Goal: Task Accomplishment & Management: Manage account settings

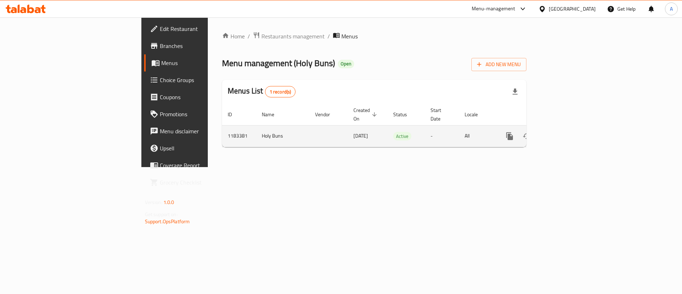
click at [564, 133] on icon "enhanced table" at bounding box center [561, 136] width 6 height 6
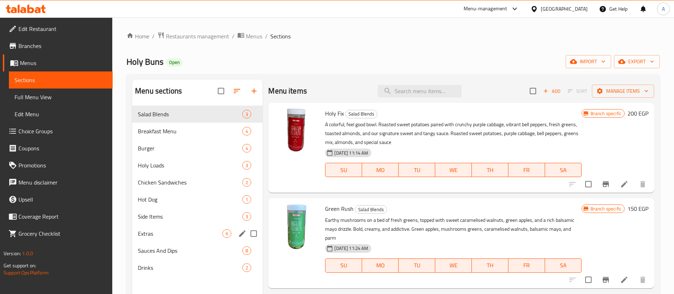
click at [166, 239] on div "Extras 6" at bounding box center [197, 233] width 130 height 17
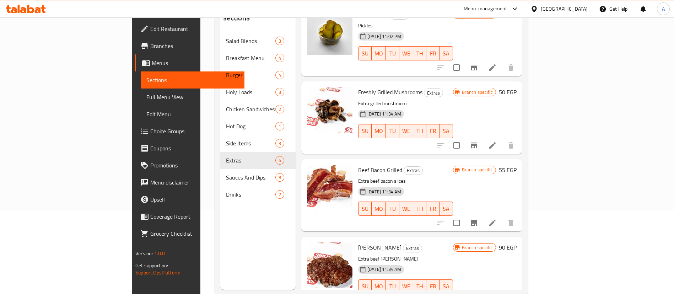
scroll to position [100, 0]
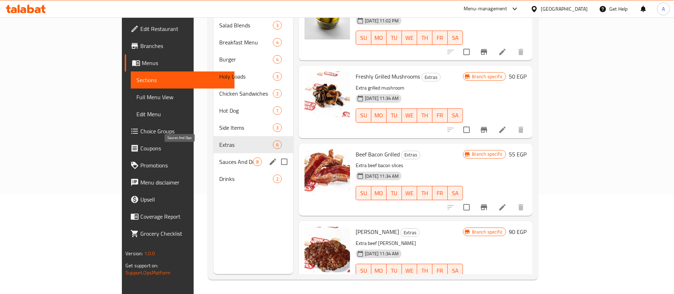
click at [219, 157] on span "Sauces And Dips" at bounding box center [236, 161] width 34 height 9
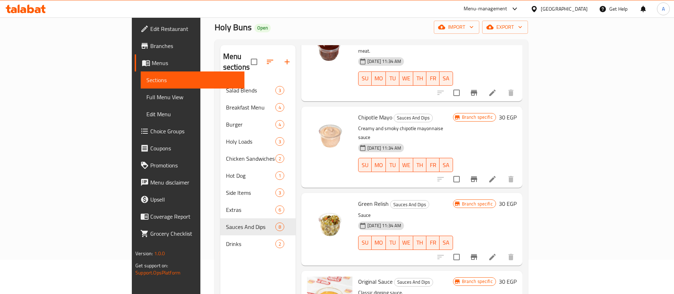
scroll to position [36, 0]
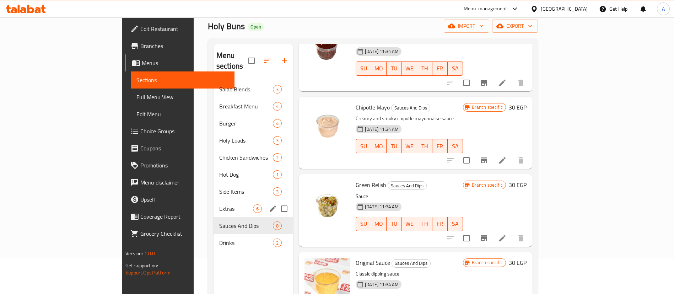
click at [214, 202] on div "Extras 6" at bounding box center [254, 208] width 80 height 17
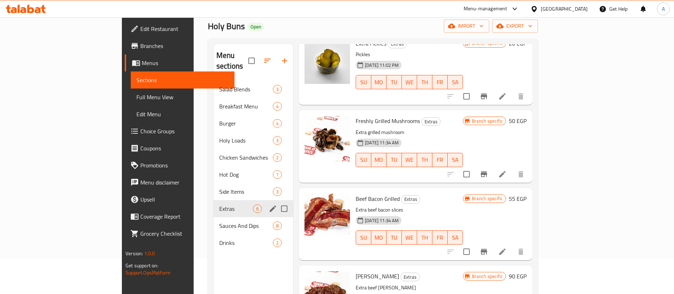
scroll to position [190, 0]
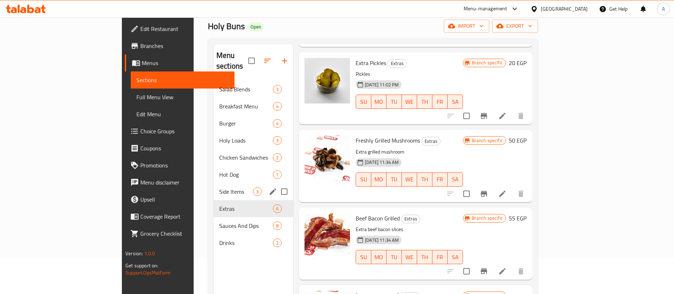
click at [219, 187] on span "Side Items" at bounding box center [236, 191] width 34 height 9
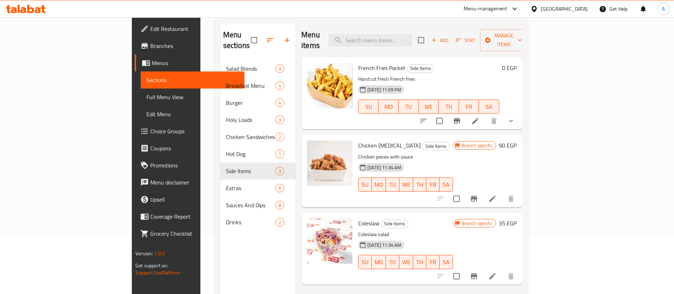
scroll to position [89, 0]
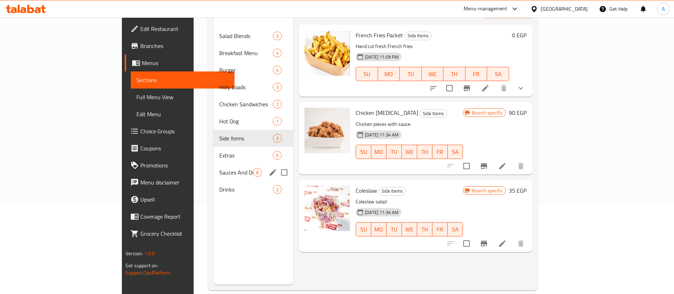
click at [219, 151] on span "Extras" at bounding box center [246, 155] width 54 height 9
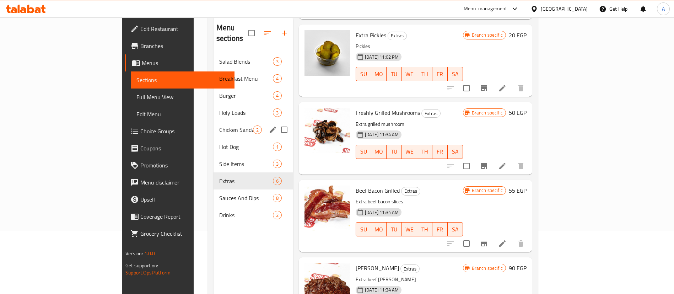
scroll to position [62, 0]
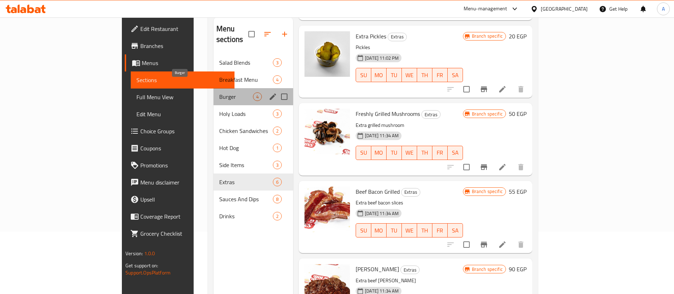
click at [219, 92] on span "Burger" at bounding box center [236, 96] width 34 height 9
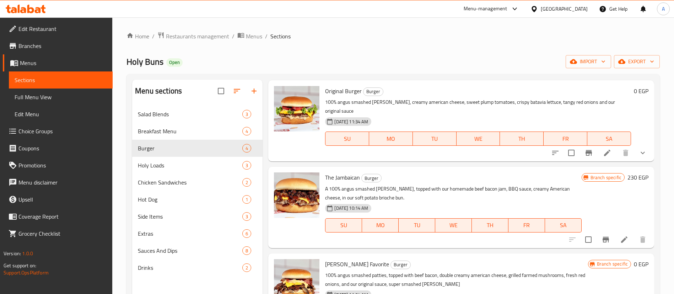
scroll to position [27, 0]
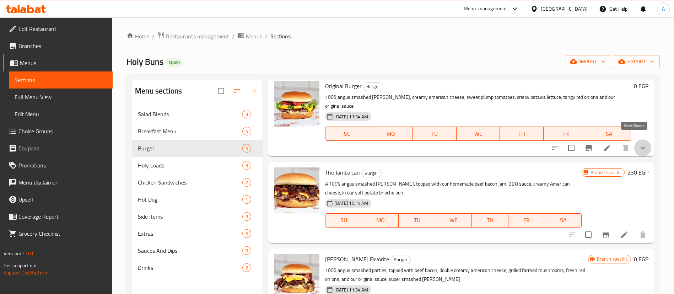
click at [639, 144] on icon "show more" at bounding box center [643, 148] width 9 height 9
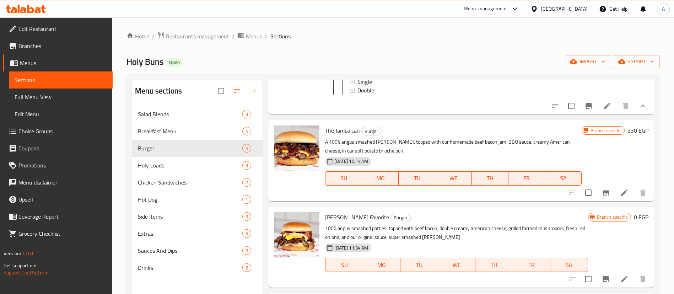
scroll to position [100, 0]
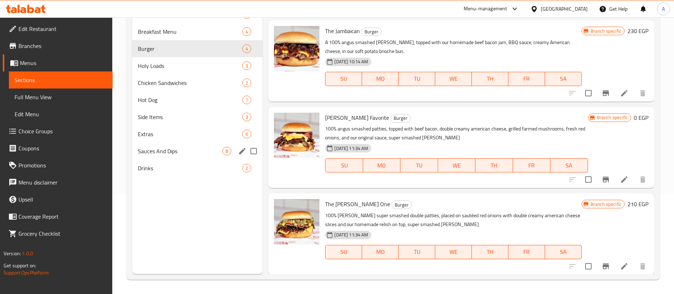
click at [166, 148] on span "Sauces And Dips" at bounding box center [180, 151] width 85 height 9
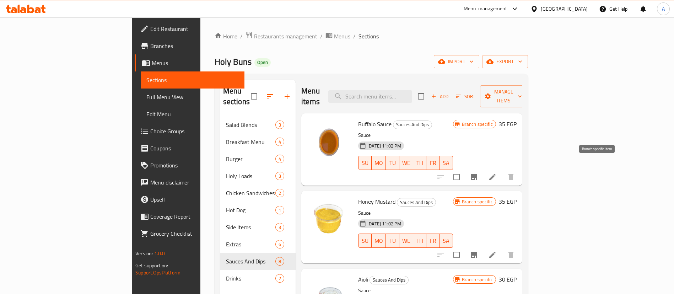
click at [483, 168] on button "Branch-specific-item" at bounding box center [474, 176] width 17 height 17
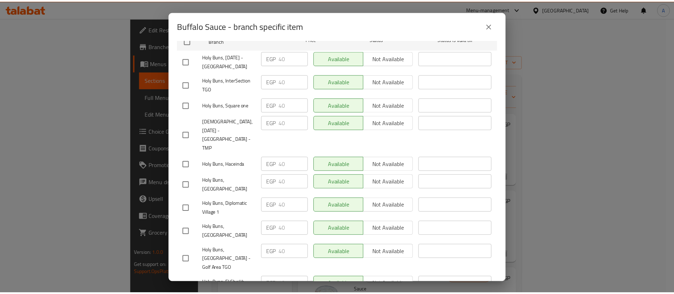
scroll to position [137, 0]
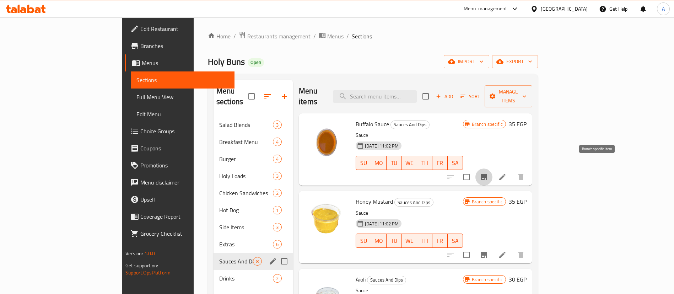
click at [214, 238] on div "Extras 6" at bounding box center [254, 244] width 80 height 17
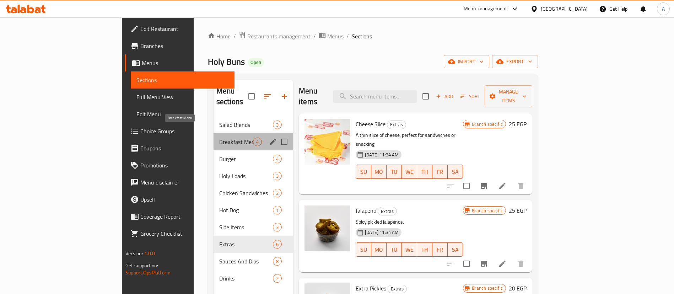
click at [219, 138] on span "Breakfast Menu" at bounding box center [236, 142] width 34 height 9
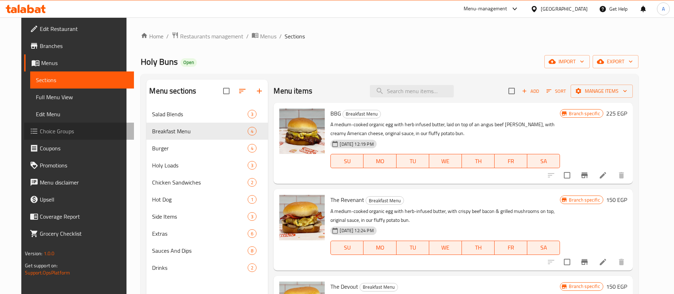
click at [31, 124] on link "Choice Groups" at bounding box center [79, 131] width 110 height 17
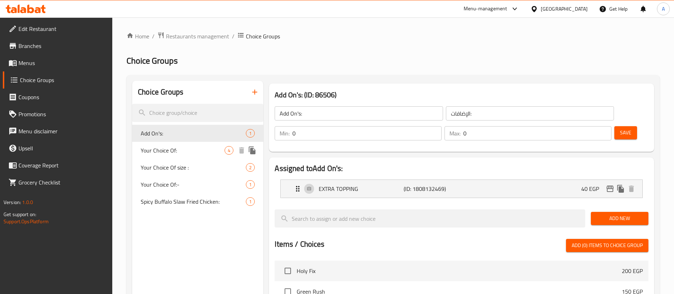
click at [187, 148] on span "Your Choice Of:" at bounding box center [183, 150] width 84 height 9
type input "Your Choice Of:"
type input "إختيارك من:"
type input "1"
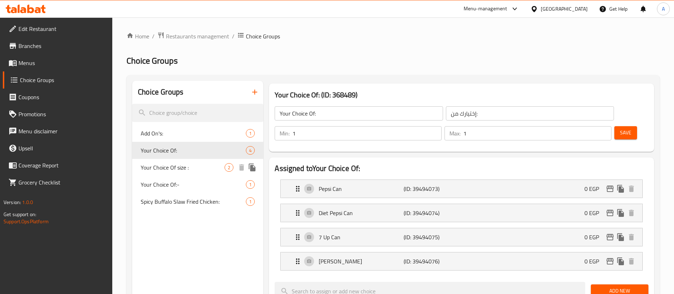
click at [180, 175] on div "Your Choice Of size : 2" at bounding box center [197, 167] width 131 height 17
type input "Your Choice Of size :"
type input "إختيارك من الحجم:"
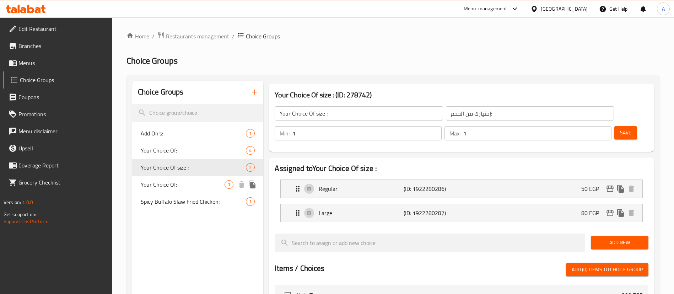
click at [182, 183] on span "Your Choice Of:-" at bounding box center [183, 184] width 84 height 9
type input "Your Choice Of:-"
type input "اختيارك من:-"
type input "0"
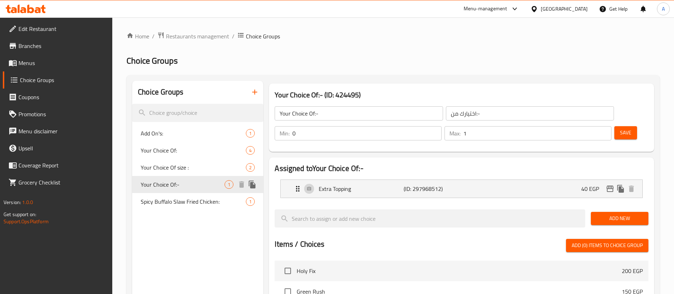
drag, startPoint x: 182, startPoint y: 189, endPoint x: 182, endPoint y: 206, distance: 17.1
click at [182, 195] on div "Add On's: 1 Your Choice Of: 4 Your Choice Of size : 2 Your Choice Of:- 1 Spicy …" at bounding box center [197, 167] width 131 height 85
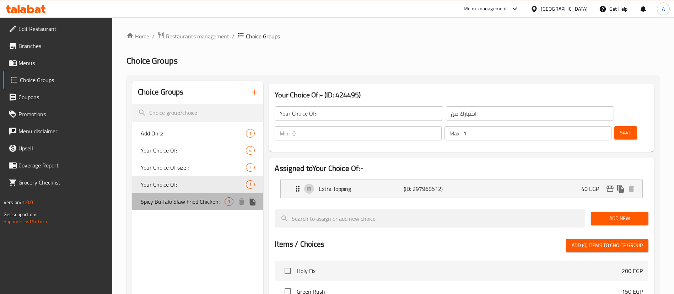
click at [182, 208] on div "Spicy Buffalo Slaw Fried Chicken: 1" at bounding box center [197, 201] width 131 height 17
type input "Spicy Buffalo Slaw Fried Chicken:"
type input ":دجاج مقلي بافلو سلو حار"
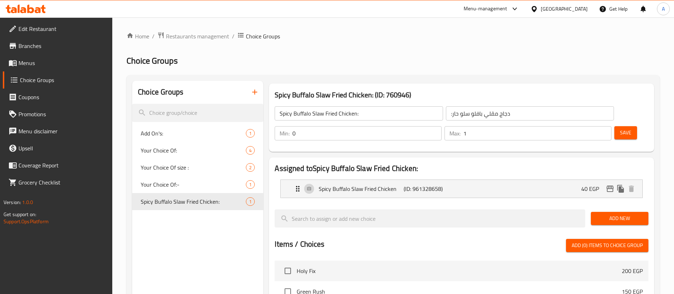
click at [258, 94] on icon "button" at bounding box center [255, 92] width 9 height 9
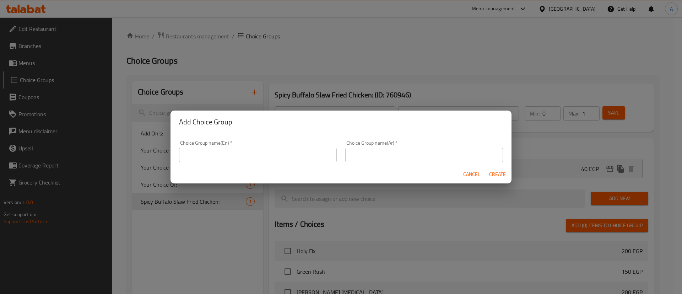
click at [231, 153] on input "text" at bounding box center [258, 155] width 158 height 14
type input "ِ"
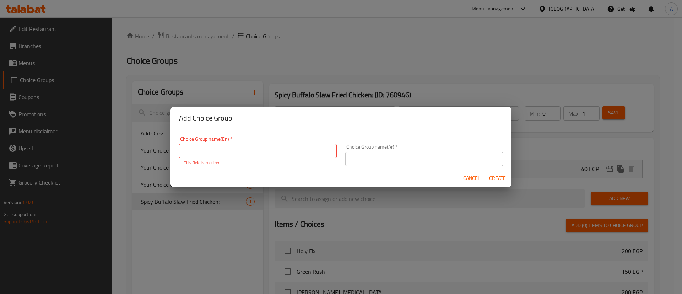
click at [231, 153] on input "text" at bounding box center [258, 151] width 158 height 14
type input "ِ"
type input "Add On's"
click at [395, 160] on input "text" at bounding box center [424, 159] width 158 height 14
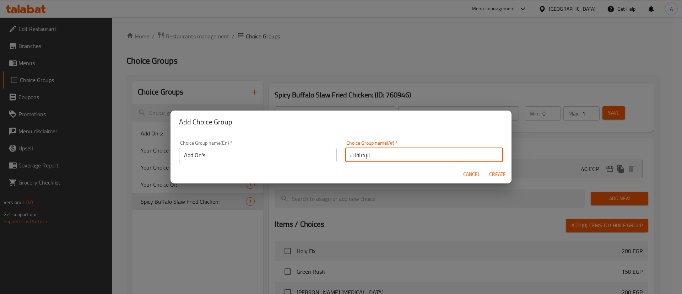
type input "الإضافات:"
click at [497, 171] on span "Create" at bounding box center [497, 174] width 17 height 9
type input "Add On's"
type input "الإضافات:"
type input "0"
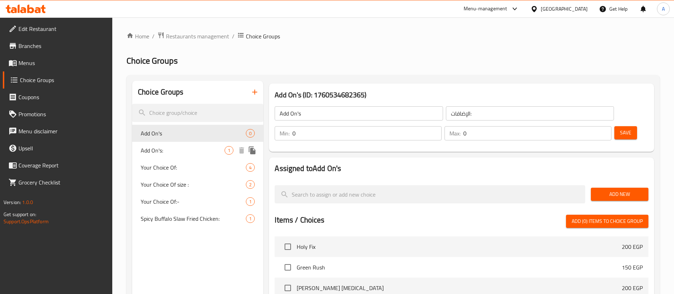
click at [194, 150] on span "Add On's:" at bounding box center [183, 150] width 84 height 9
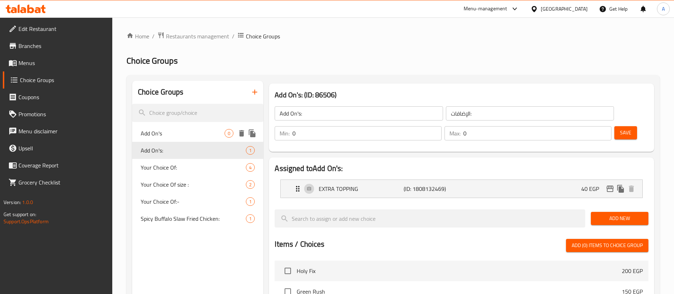
click at [182, 129] on span "Add On's" at bounding box center [183, 133] width 84 height 9
type input "Add On's"
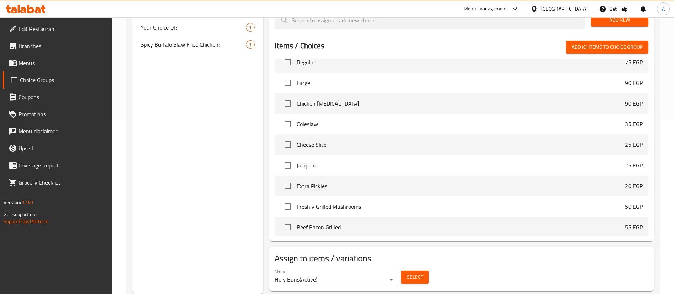
scroll to position [465, 0]
click at [291, 136] on input "checkbox" at bounding box center [287, 143] width 15 height 15
checkbox input "true"
click at [287, 157] on input "checkbox" at bounding box center [287, 164] width 15 height 15
checkbox input "true"
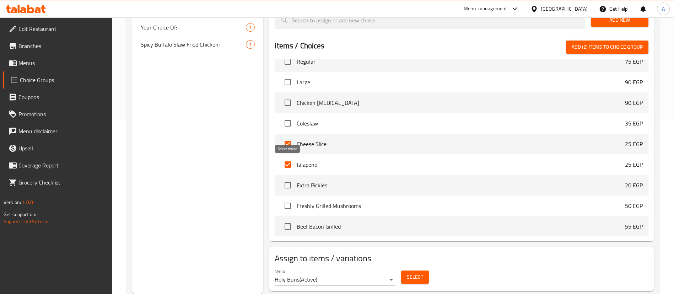
click at [289, 178] on input "checkbox" at bounding box center [287, 185] width 15 height 15
checkbox input "true"
click at [286, 198] on input "checkbox" at bounding box center [287, 205] width 15 height 15
checkbox input "true"
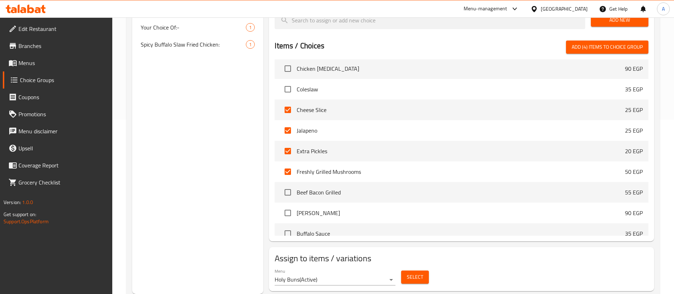
scroll to position [500, 0]
click at [290, 183] on input "checkbox" at bounding box center [287, 190] width 15 height 15
checkbox input "true"
click at [290, 204] on input "checkbox" at bounding box center [287, 211] width 15 height 15
checkbox input "true"
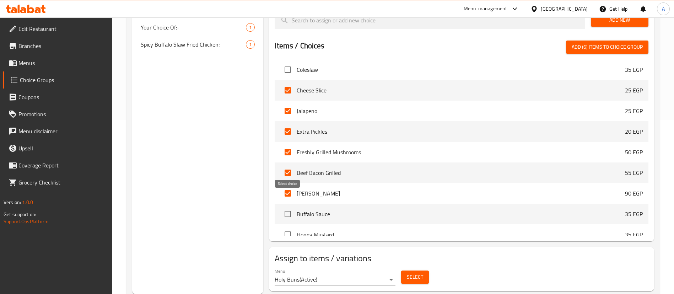
scroll to position [536, 0]
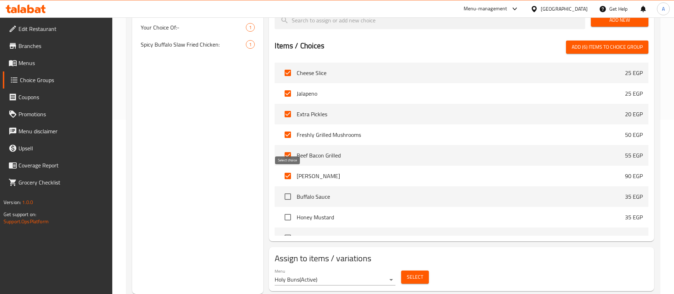
click at [291, 189] on input "checkbox" at bounding box center [287, 196] width 15 height 15
checkbox input "true"
click at [289, 210] on input "checkbox" at bounding box center [287, 217] width 15 height 15
checkbox input "true"
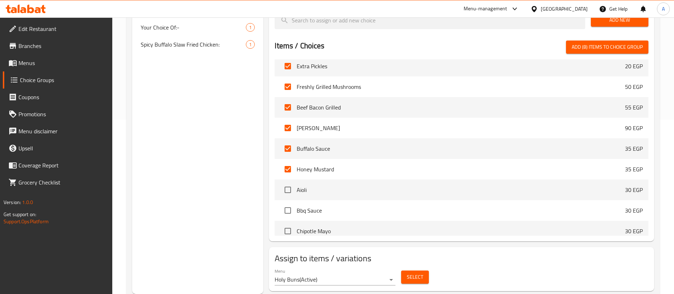
scroll to position [589, 0]
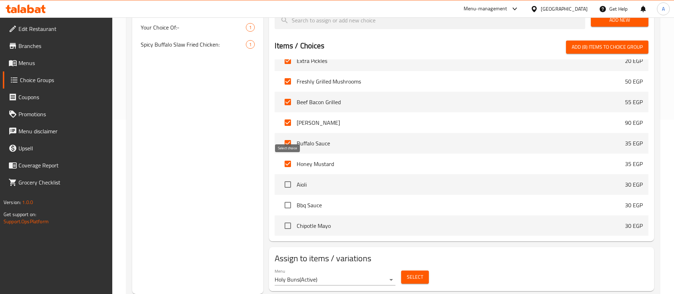
click at [290, 177] on input "checkbox" at bounding box center [287, 184] width 15 height 15
checkbox input "true"
click at [289, 198] on input "checkbox" at bounding box center [287, 205] width 15 height 15
checkbox input "true"
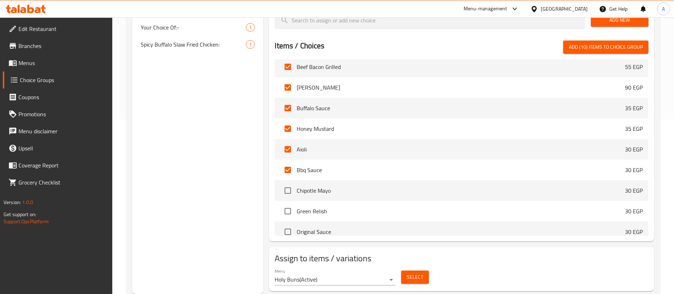
scroll to position [625, 0]
click at [290, 183] on input "checkbox" at bounding box center [287, 190] width 15 height 15
checkbox input "true"
click at [286, 203] on input "checkbox" at bounding box center [287, 210] width 15 height 15
checkbox input "true"
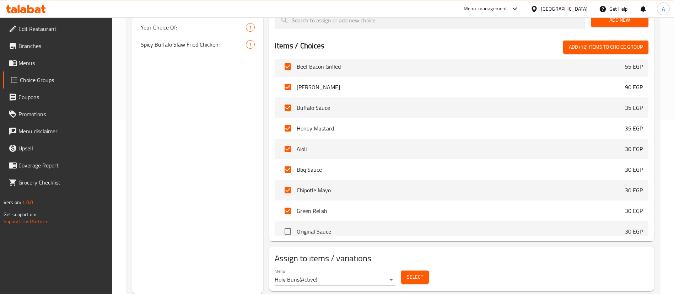
scroll to position [660, 0]
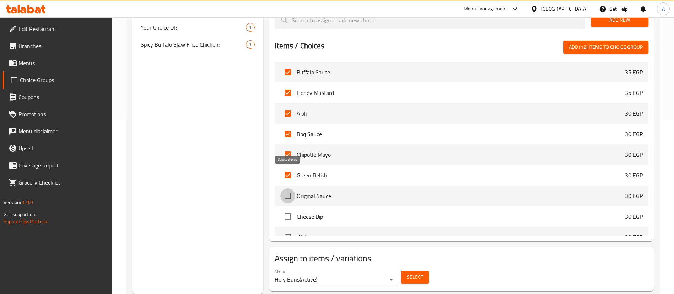
click at [291, 188] on input "checkbox" at bounding box center [287, 195] width 15 height 15
checkbox input "true"
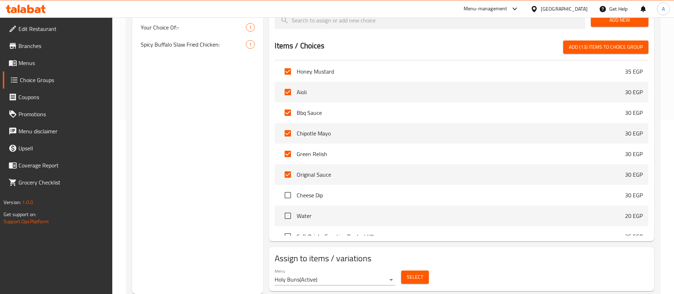
scroll to position [695, 0]
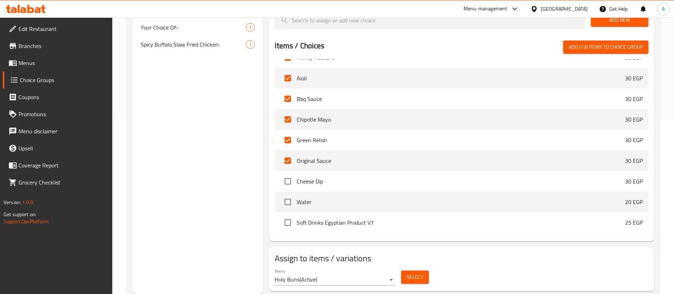
click at [295, 174] on input "checkbox" at bounding box center [287, 181] width 15 height 15
checkbox input "true"
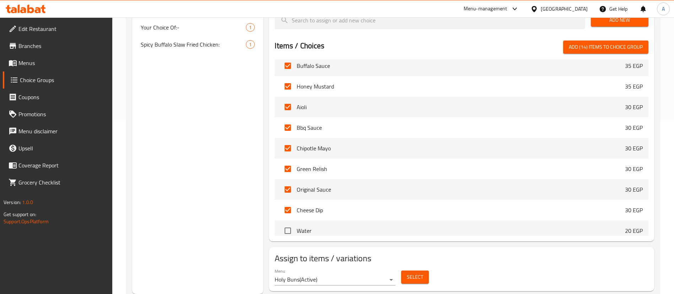
scroll to position [664, 0]
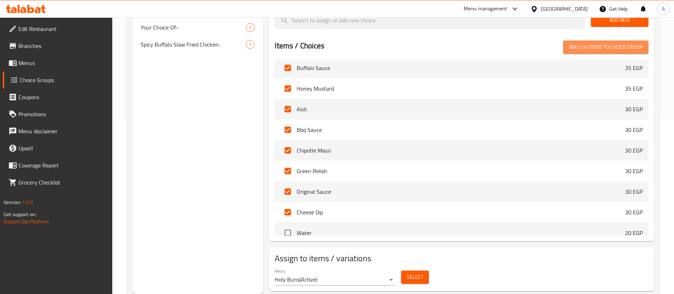
click at [602, 43] on span "Add (14) items to choice group" at bounding box center [606, 47] width 74 height 9
checkbox input "false"
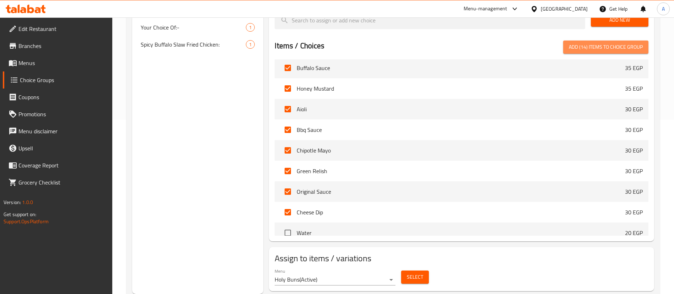
checkbox input "false"
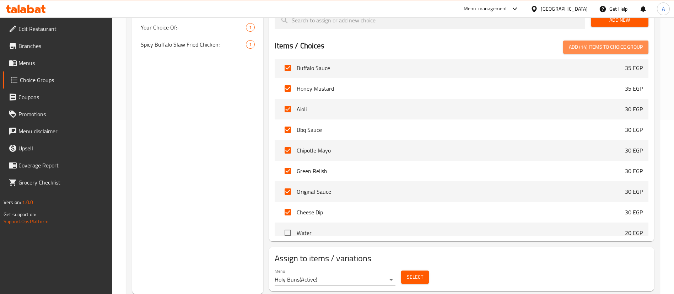
checkbox input "false"
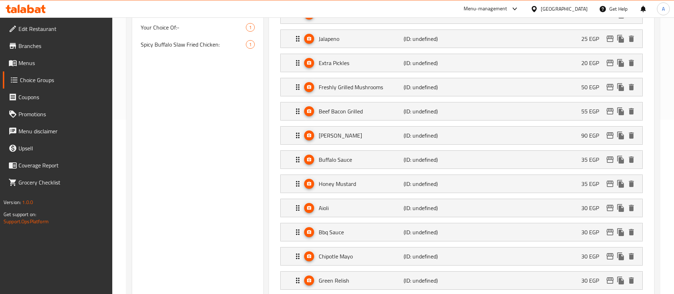
scroll to position [0, 0]
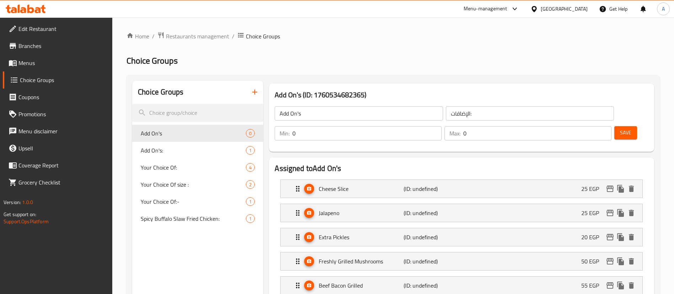
click at [442, 126] on input "0" at bounding box center [367, 133] width 149 height 14
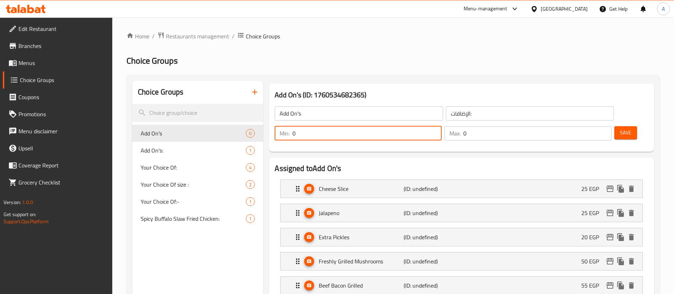
click at [442, 126] on input "0" at bounding box center [367, 133] width 149 height 14
click at [585, 126] on input "0" at bounding box center [538, 133] width 148 height 14
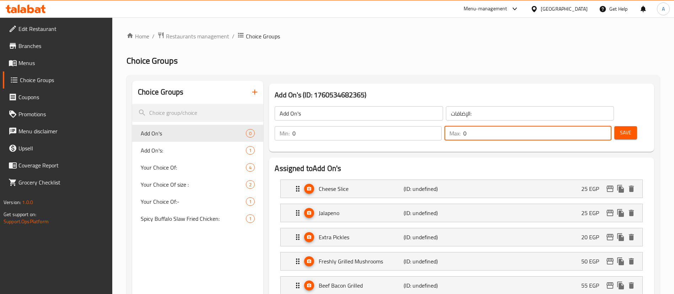
click at [585, 126] on input "0" at bounding box center [538, 133] width 148 height 14
click at [582, 133] on div "Add On's (ID: 1760534682365) Add On's ​ الإضافات: ​ Min: 0 ​ Max: 0 ​ Save" at bounding box center [461, 118] width 391 height 74
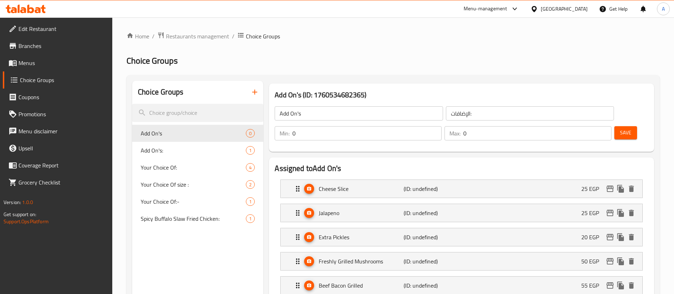
click at [588, 126] on input "0" at bounding box center [538, 133] width 148 height 14
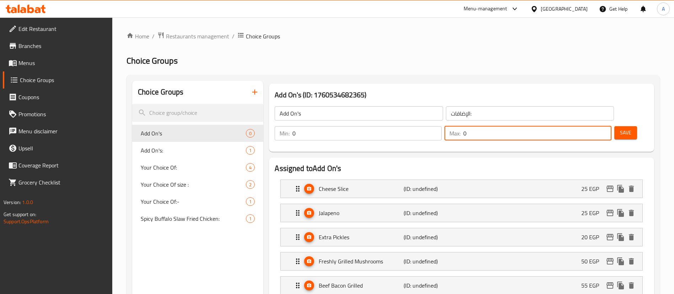
click at [588, 126] on input "0" at bounding box center [538, 133] width 148 height 14
type input "14"
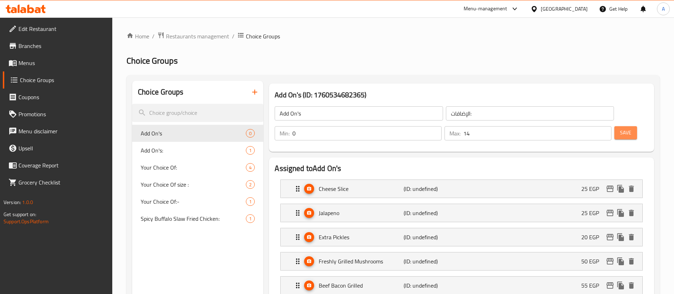
click at [620, 128] on span "Save" at bounding box center [625, 132] width 11 height 9
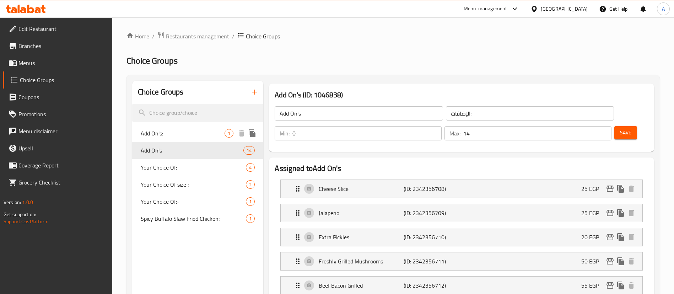
click at [172, 135] on span "Add On's:" at bounding box center [183, 133] width 84 height 9
type input "Add On's:"
type input "0"
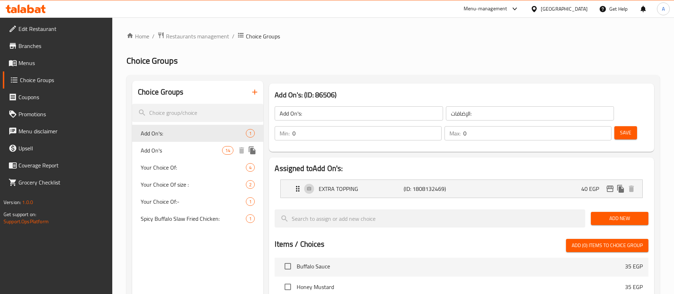
click at [182, 146] on span "Add On's" at bounding box center [181, 150] width 81 height 9
type input "Add On's"
type input "14"
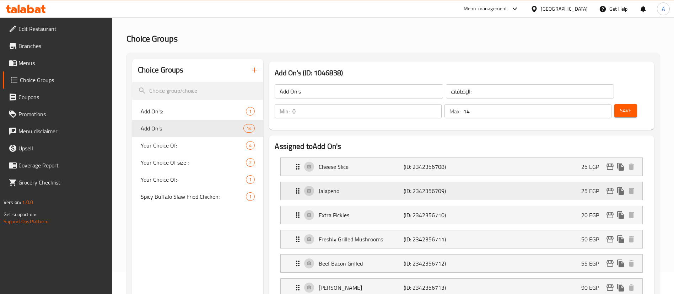
scroll to position [22, 0]
click at [609, 162] on icon "edit" at bounding box center [610, 166] width 9 height 9
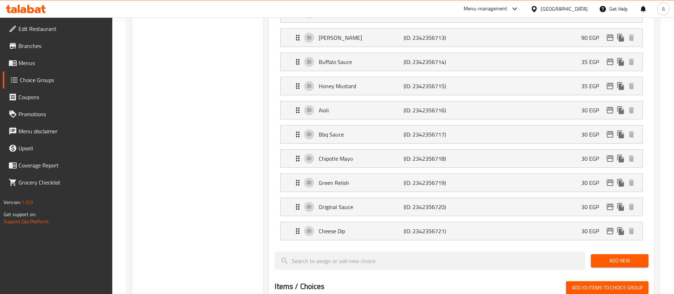
scroll to position [0, 0]
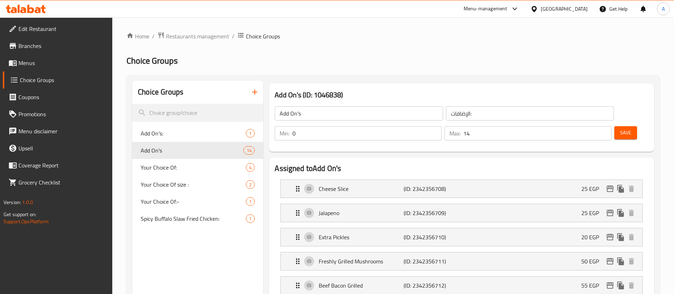
click at [620, 128] on span "Save" at bounding box center [625, 132] width 11 height 9
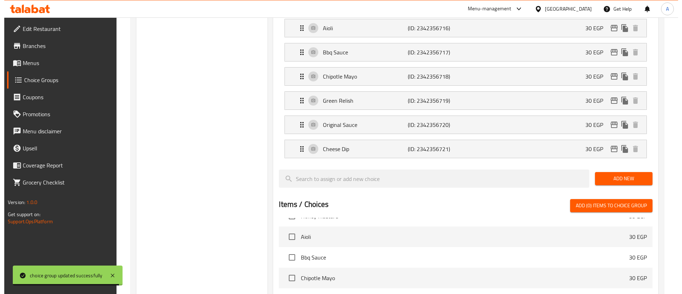
scroll to position [513, 0]
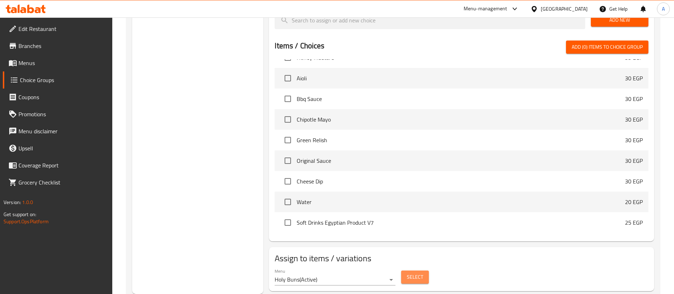
click at [423, 270] on button "Select" at bounding box center [415, 276] width 28 height 13
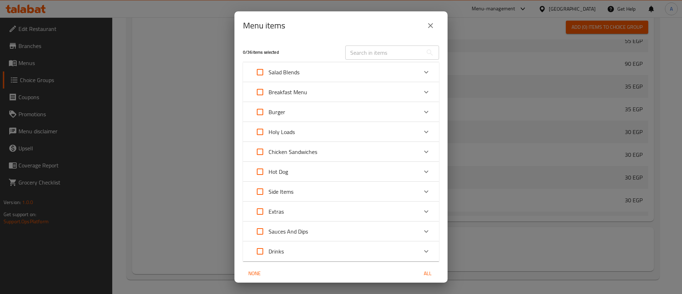
click at [258, 113] on input "Expand" at bounding box center [260, 111] width 17 height 17
checkbox input "true"
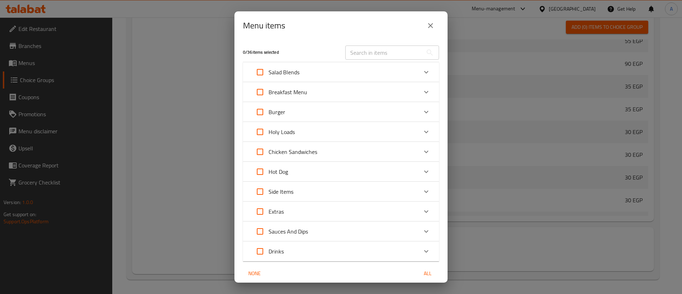
checkbox input "true"
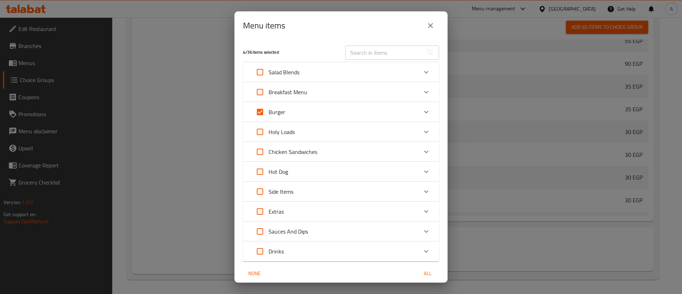
click at [422, 128] on icon "Expand" at bounding box center [426, 132] width 9 height 9
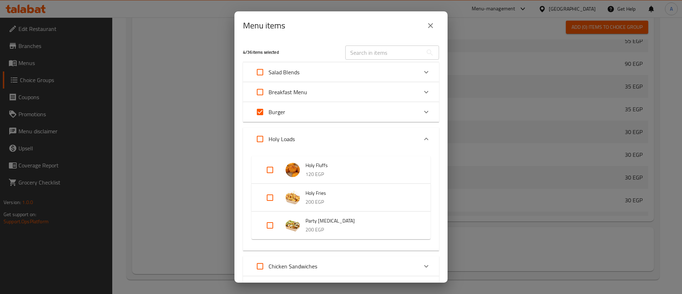
click at [417, 128] on div "Holy Loads" at bounding box center [341, 139] width 196 height 23
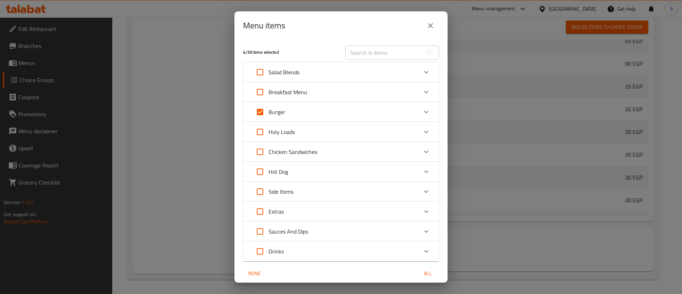
click at [418, 146] on div "Expand" at bounding box center [426, 151] width 17 height 17
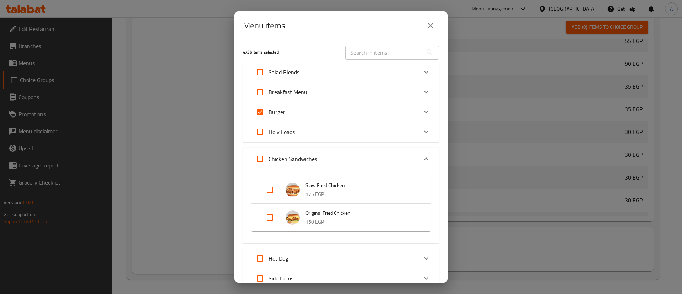
click at [265, 162] on input "Expand" at bounding box center [260, 158] width 17 height 17
checkbox input "true"
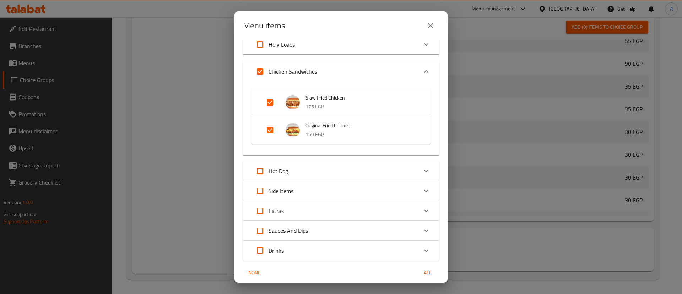
scroll to position [115, 0]
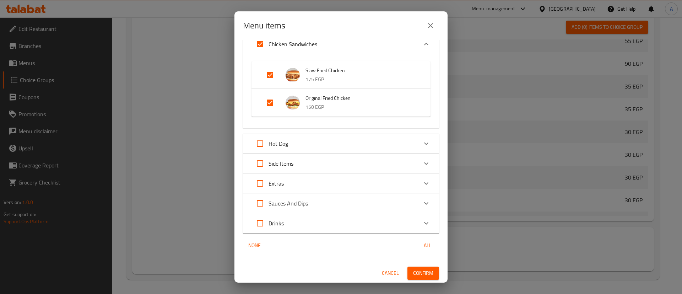
click at [421, 269] on span "Confirm" at bounding box center [423, 273] width 20 height 9
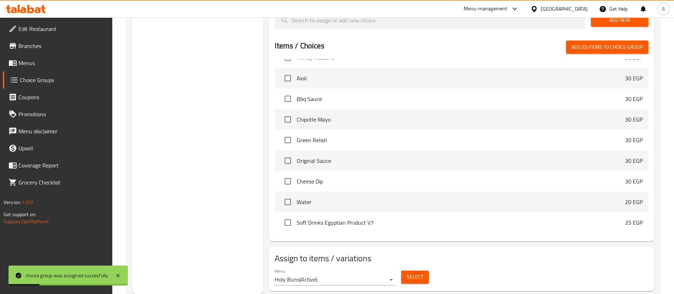
click at [413, 270] on button "Select" at bounding box center [415, 276] width 28 height 13
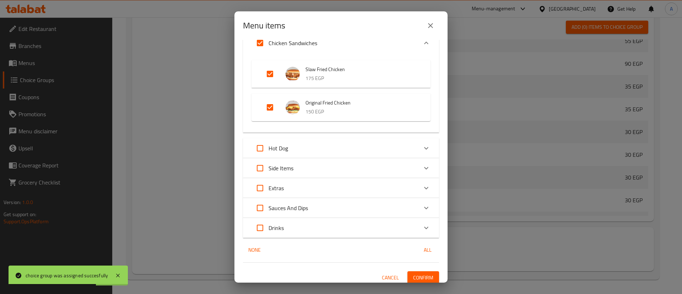
scroll to position [386, 0]
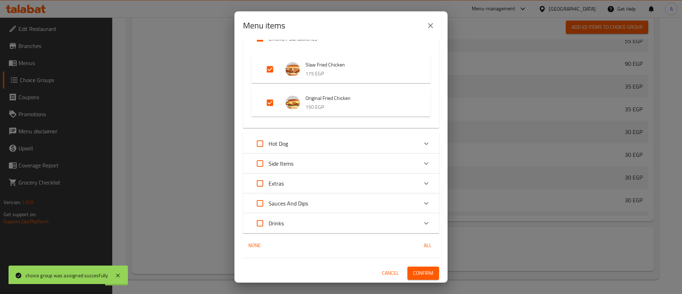
click at [251, 144] on div "Hot Dog" at bounding box center [341, 144] width 196 height 20
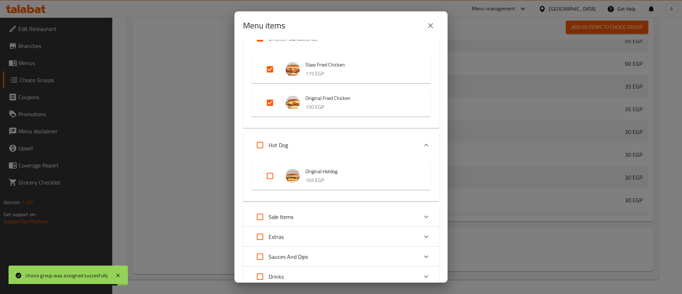
click at [257, 150] on input "Expand" at bounding box center [260, 144] width 17 height 17
checkbox input "true"
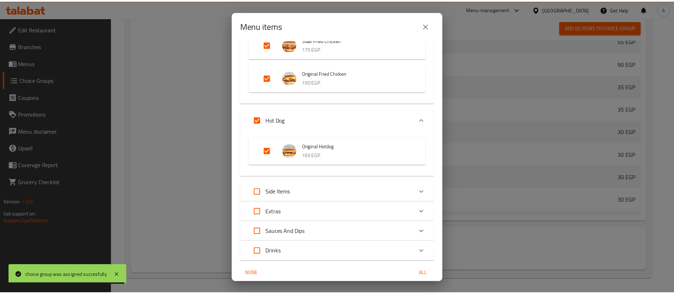
scroll to position [440, 0]
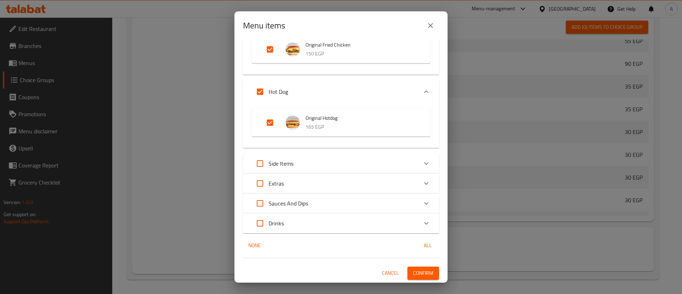
click at [416, 269] on span "Confirm" at bounding box center [423, 273] width 20 height 9
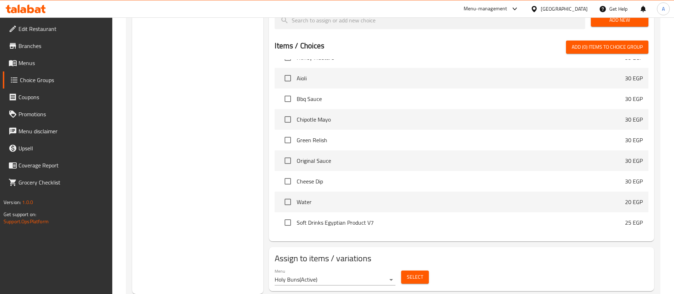
scroll to position [0, 0]
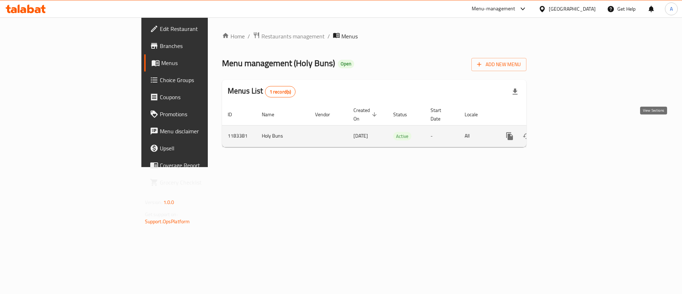
click at [564, 133] on icon "enhanced table" at bounding box center [561, 136] width 6 height 6
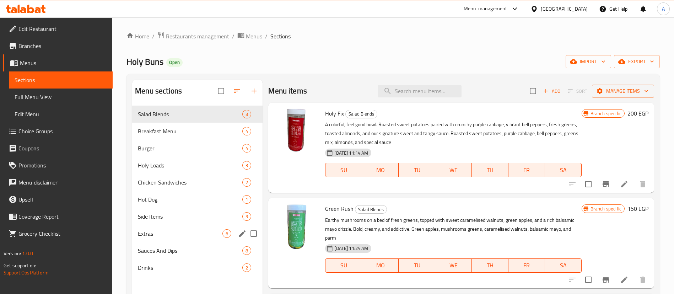
click at [190, 226] on div "Extras 6" at bounding box center [197, 233] width 130 height 17
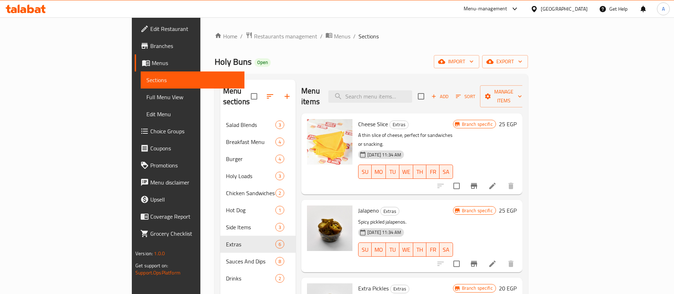
click at [358, 119] on span "Cheese Slice" at bounding box center [373, 124] width 30 height 11
copy h6 "Cheese Slice"
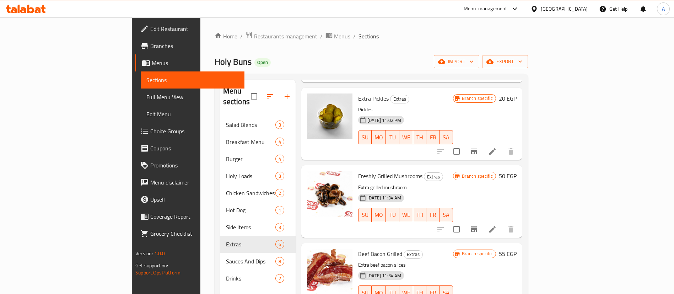
scroll to position [100, 0]
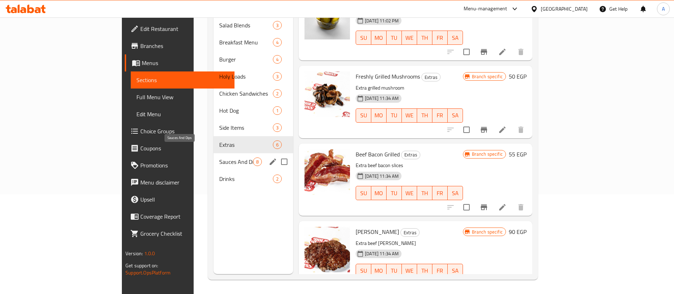
click at [219, 157] on span "Sauces And Dips" at bounding box center [236, 161] width 34 height 9
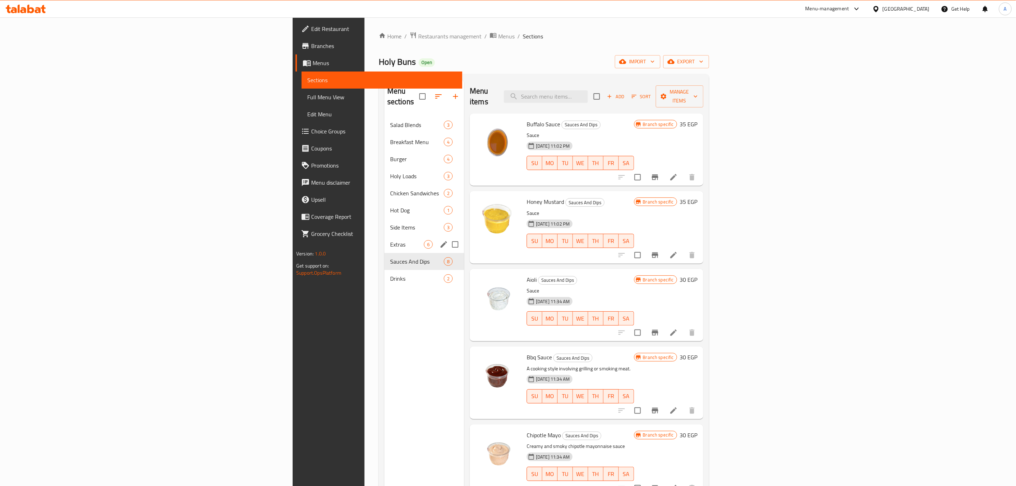
click at [390, 240] on span "Extras" at bounding box center [407, 244] width 34 height 9
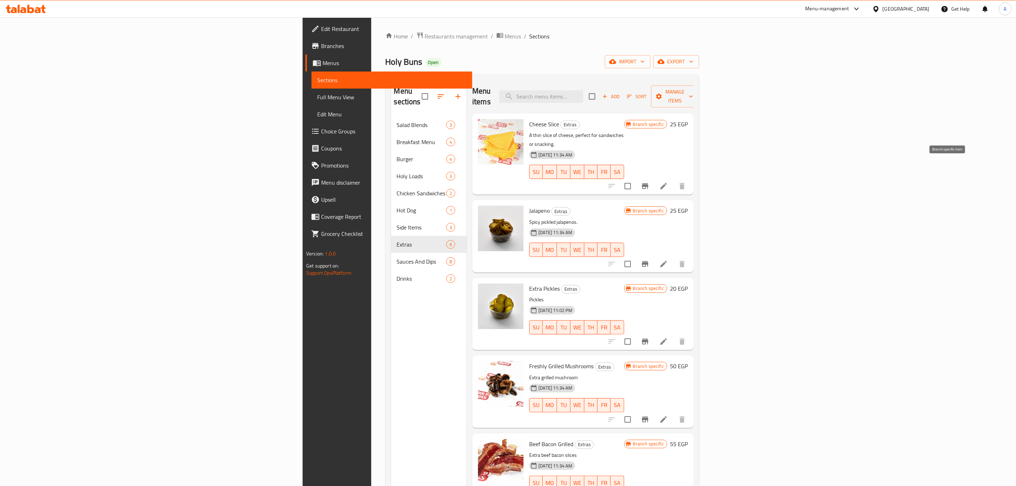
click at [648, 183] on icon "Branch-specific-item" at bounding box center [645, 186] width 6 height 6
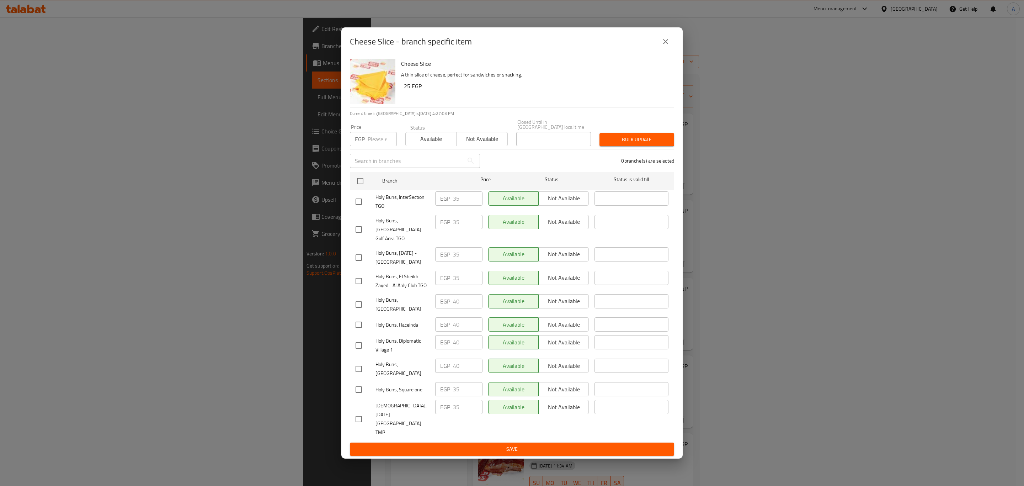
click at [239, 294] on div "Cheese Slice - branch specific item Cheese Slice A thin slice of cheese, perfec…" at bounding box center [512, 243] width 1024 height 486
click at [260, 294] on div "Cheese Slice - branch specific item Cheese Slice A thin slice of cheese, perfec…" at bounding box center [512, 243] width 1024 height 486
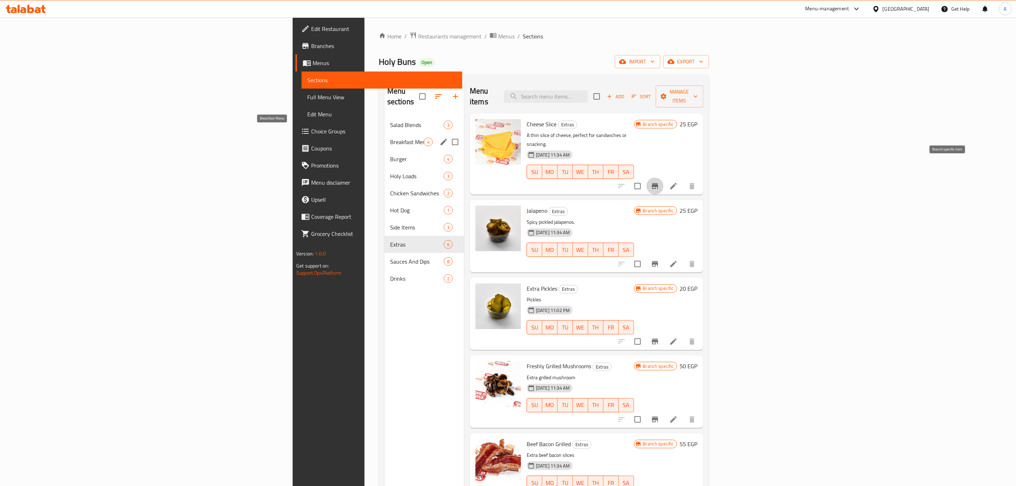
click at [390, 138] on span "Breakfast Menu" at bounding box center [407, 142] width 34 height 9
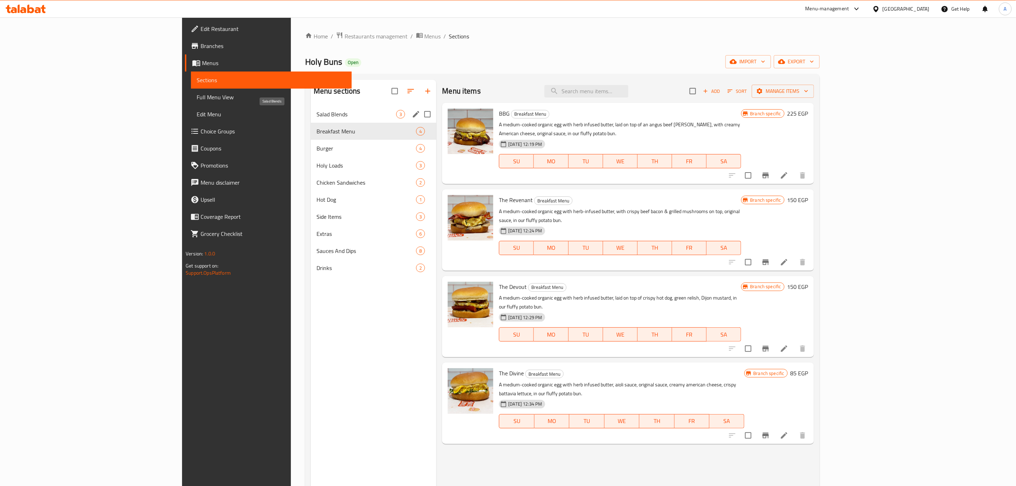
click at [316, 116] on span "Salad Blends" at bounding box center [356, 114] width 80 height 9
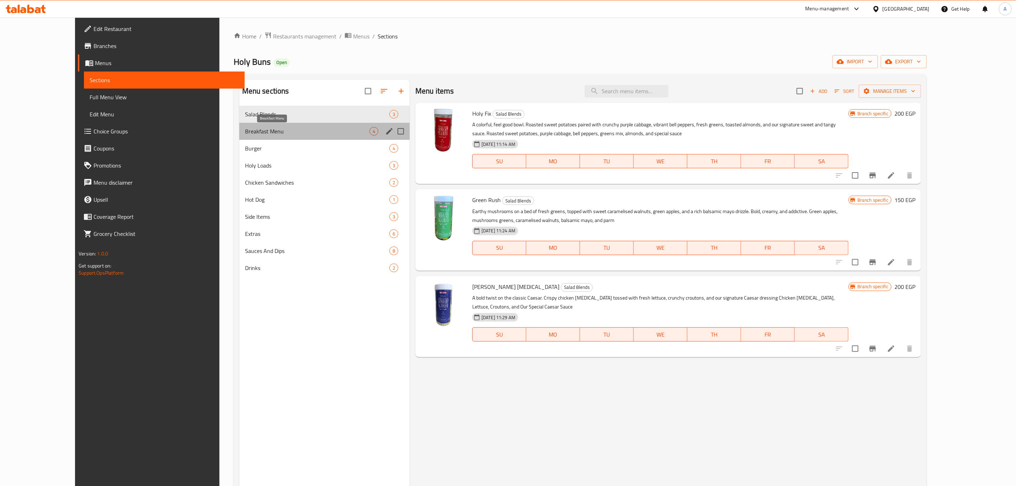
click at [247, 129] on span "Breakfast Menu" at bounding box center [307, 131] width 124 height 9
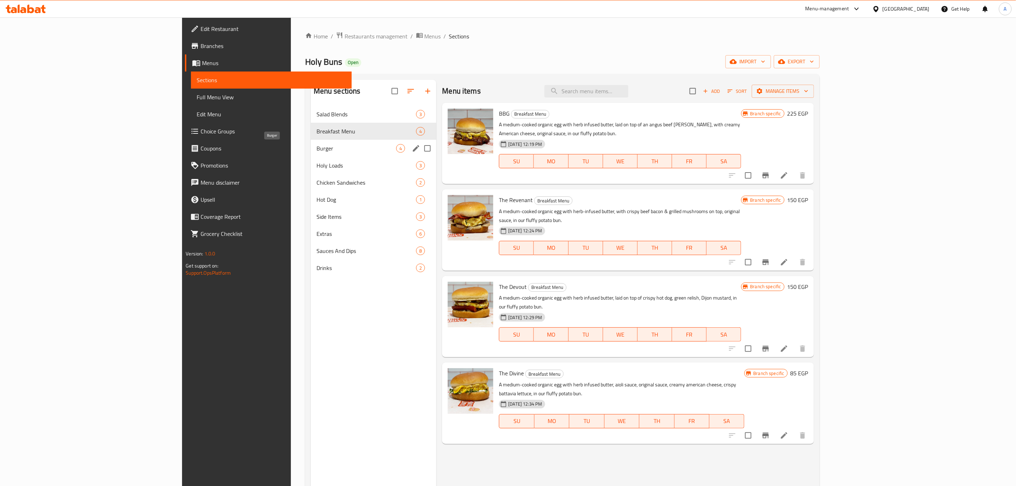
click at [316, 146] on span "Burger" at bounding box center [356, 148] width 80 height 9
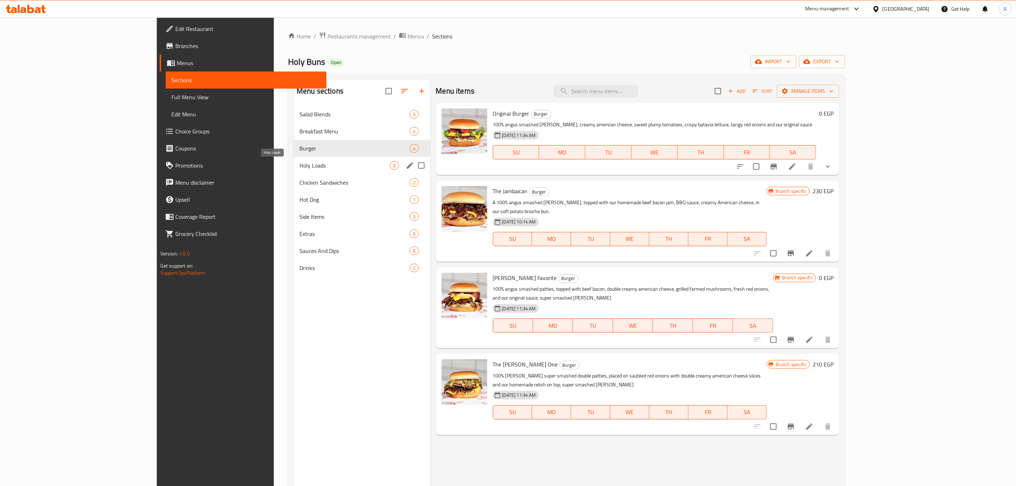
click at [299, 162] on span "Holy Loads" at bounding box center [344, 165] width 90 height 9
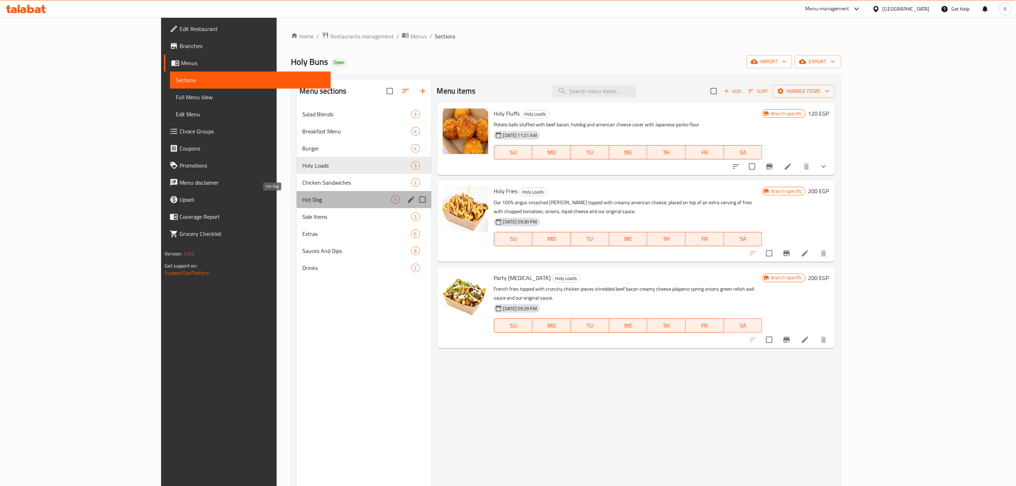
click at [302, 195] on span "Hot Dog" at bounding box center [346, 199] width 89 height 9
